Goal: Check status: Check status

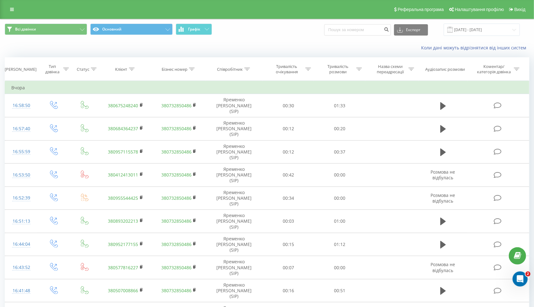
click at [12, 87] on td "Вчора" at bounding box center [267, 87] width 524 height 13
click at [489, 31] on input "21.07.2025 - 21.08.2025" at bounding box center [482, 30] width 76 height 12
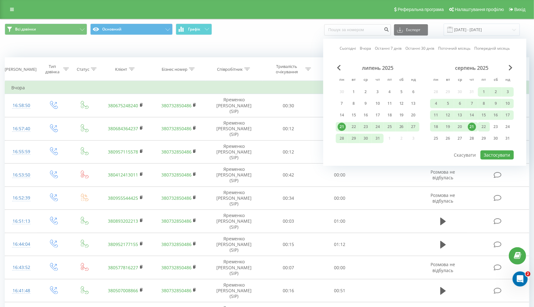
click at [485, 123] on div "22" at bounding box center [484, 127] width 8 height 8
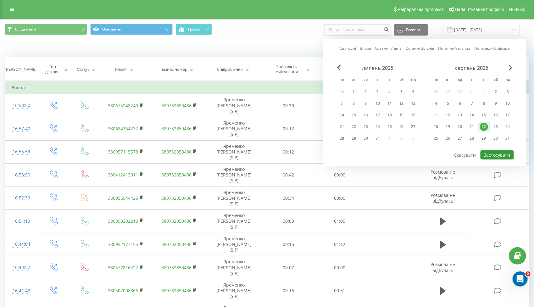
click at [497, 152] on button "Застосувати" at bounding box center [497, 154] width 33 height 9
type input "[DATE] - [DATE]"
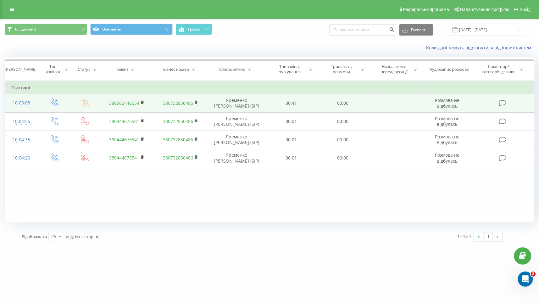
click at [319, 101] on td "00:00" at bounding box center [343, 103] width 52 height 18
click at [341, 102] on td "00:00" at bounding box center [343, 103] width 52 height 18
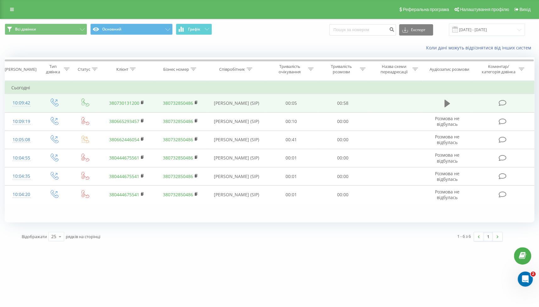
click at [445, 100] on icon at bounding box center [447, 104] width 6 height 8
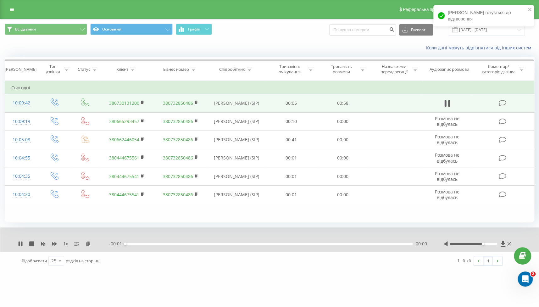
drag, startPoint x: 476, startPoint y: 244, endPoint x: 487, endPoint y: 246, distance: 11.6
click at [487, 246] on div at bounding box center [478, 244] width 69 height 6
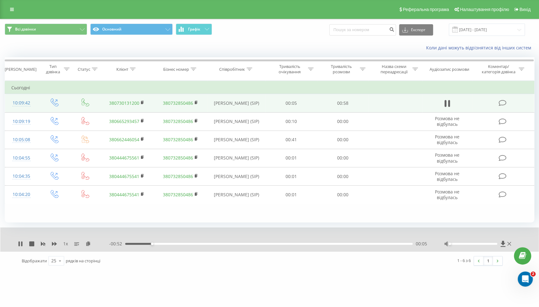
drag, startPoint x: 473, startPoint y: 243, endPoint x: 444, endPoint y: 244, distance: 29.0
click at [444, 244] on div at bounding box center [478, 244] width 69 height 6
click at [34, 242] on icon at bounding box center [31, 243] width 5 height 5
drag, startPoint x: 511, startPoint y: 227, endPoint x: 510, endPoint y: 242, distance: 14.2
click at [510, 242] on div "1 x - 00:58 00:00 00:00" at bounding box center [269, 239] width 539 height 24
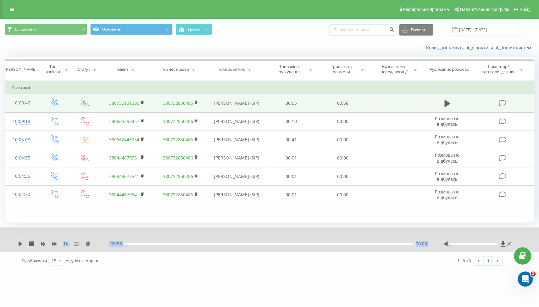
click at [511, 242] on icon at bounding box center [509, 244] width 4 height 4
